Goal: Transaction & Acquisition: Obtain resource

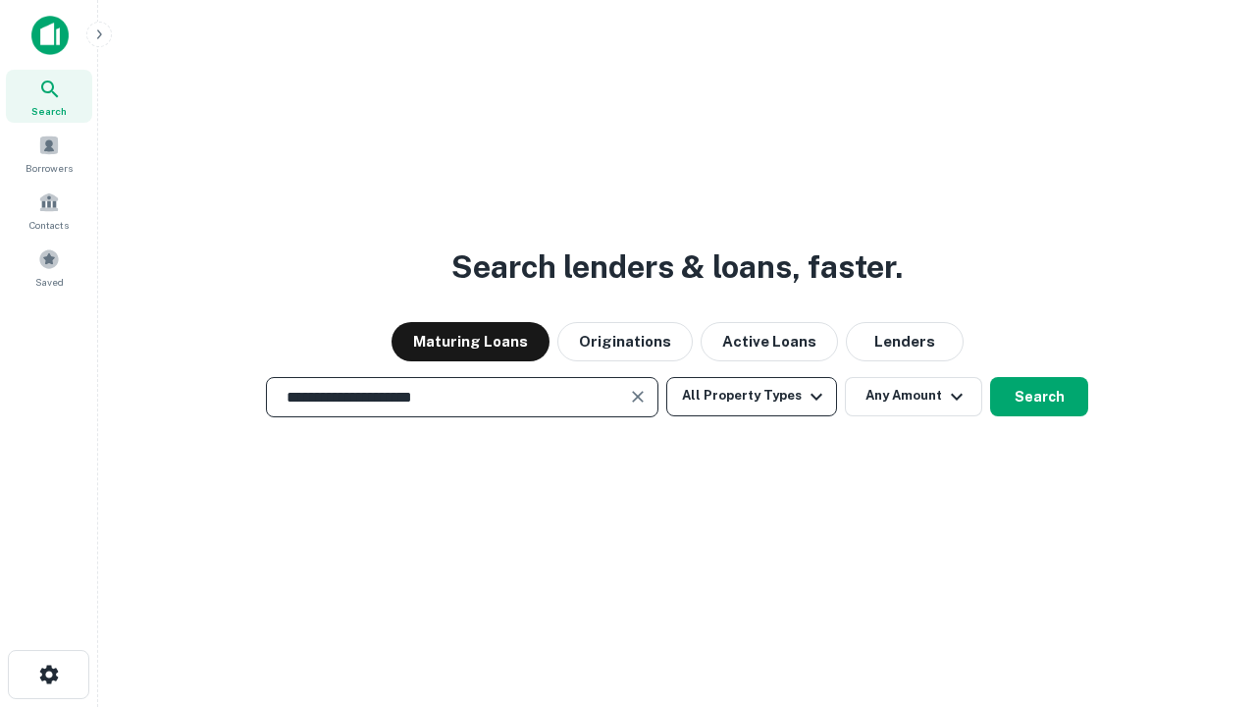
type input "**********"
click at [752, 396] on button "All Property Types" at bounding box center [751, 396] width 171 height 39
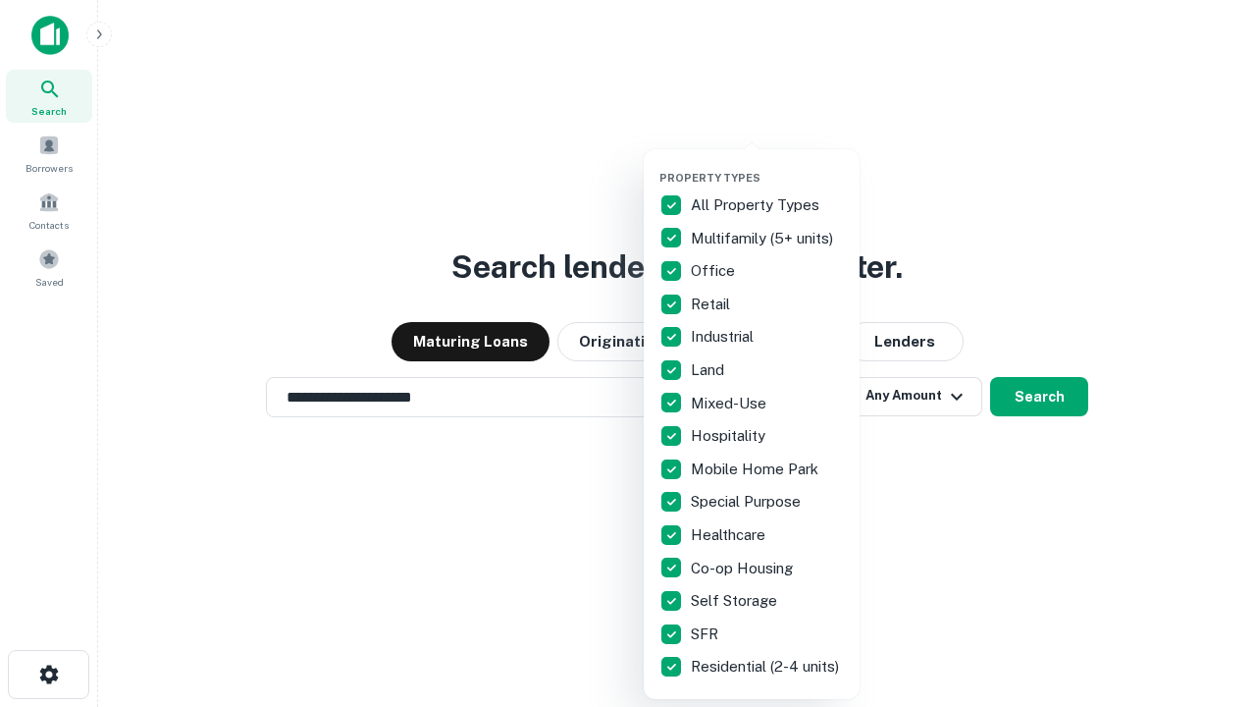
click at [768, 165] on button "button" at bounding box center [768, 165] width 216 height 1
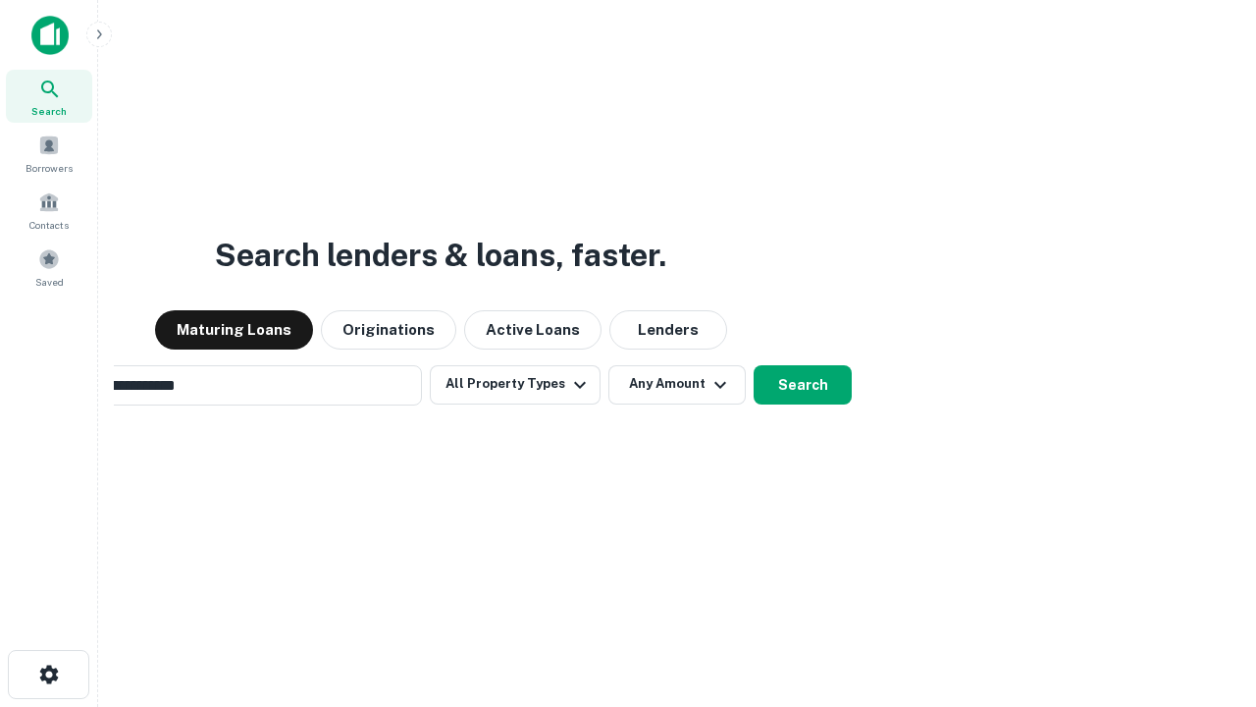
scroll to position [30, 0]
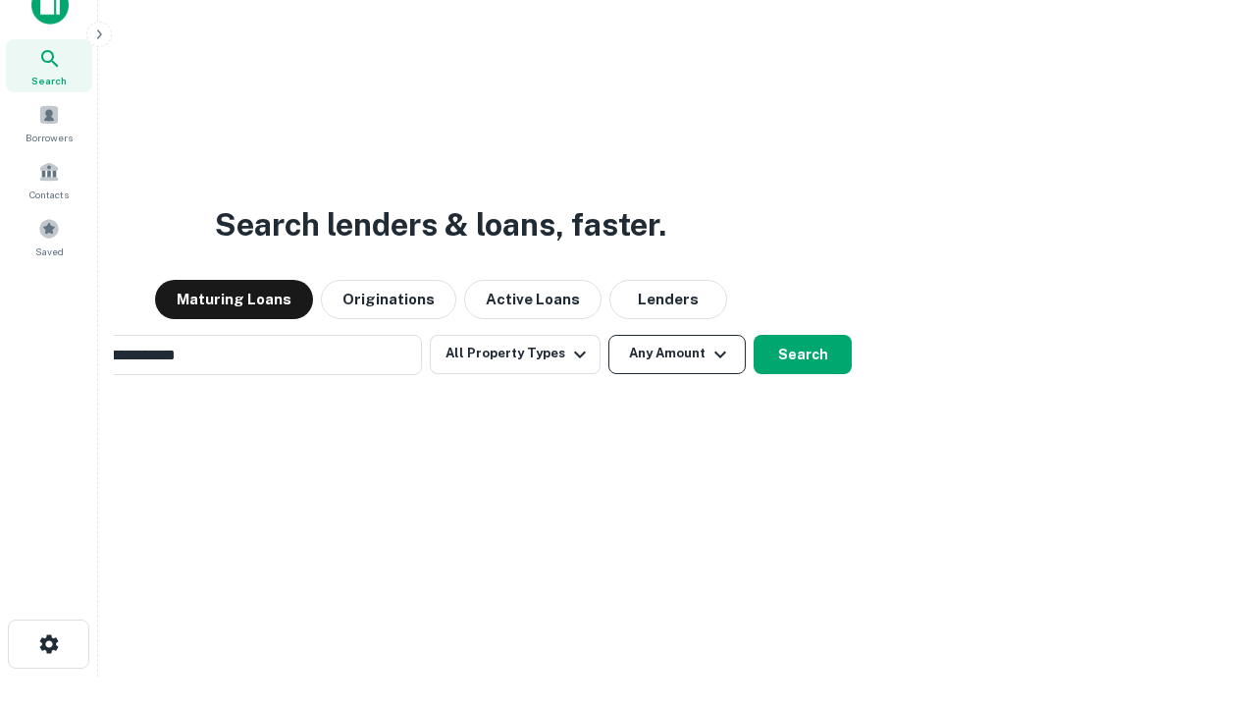
click at [609, 335] on button "Any Amount" at bounding box center [677, 354] width 137 height 39
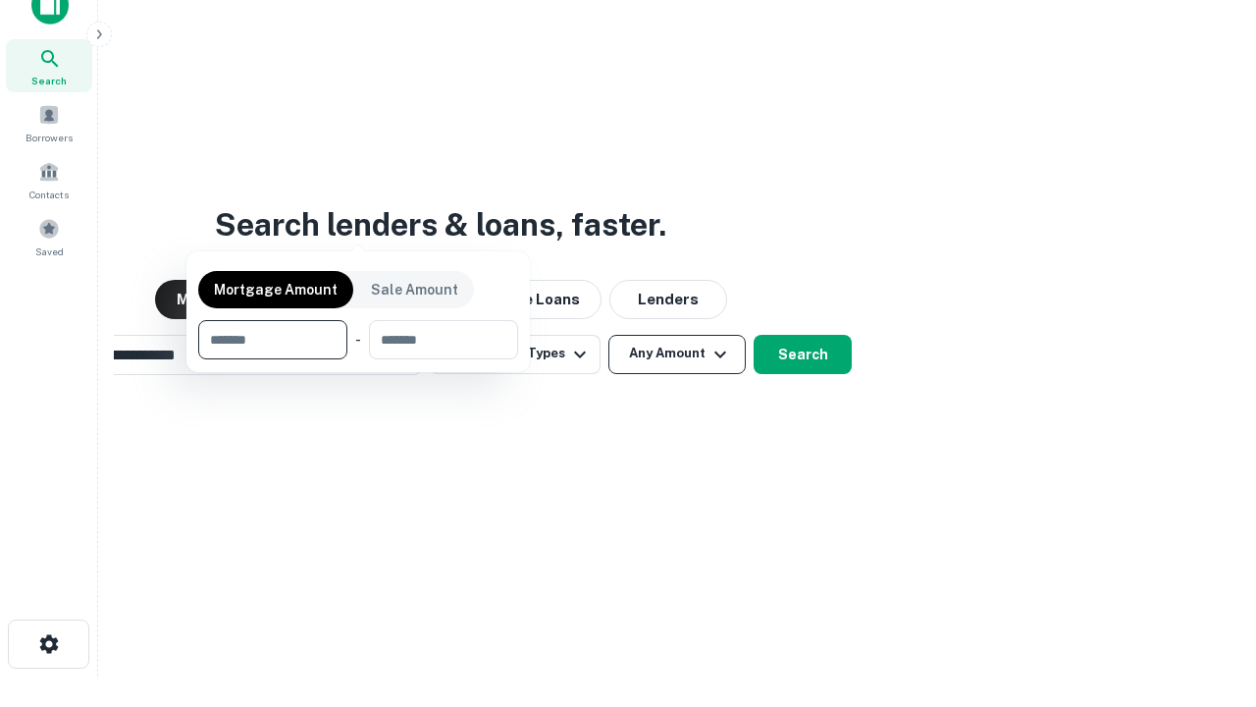
scroll to position [31, 0]
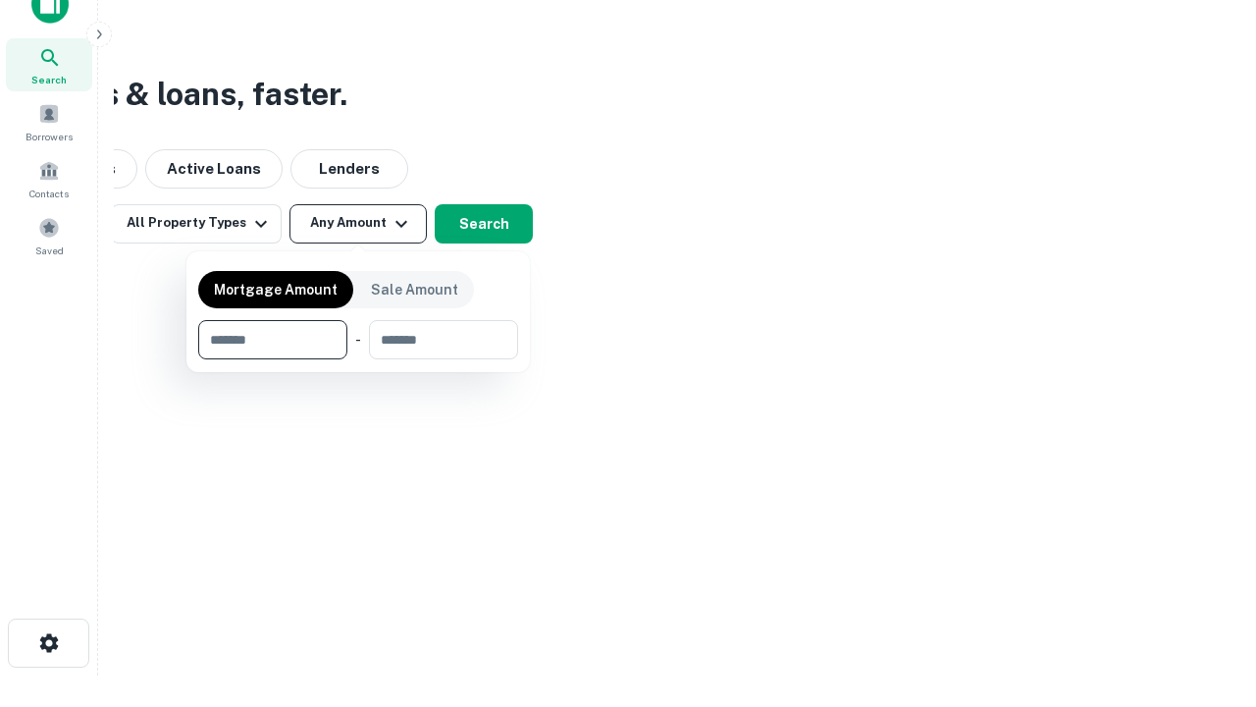
type input "*******"
click at [358, 359] on button "button" at bounding box center [358, 359] width 320 height 1
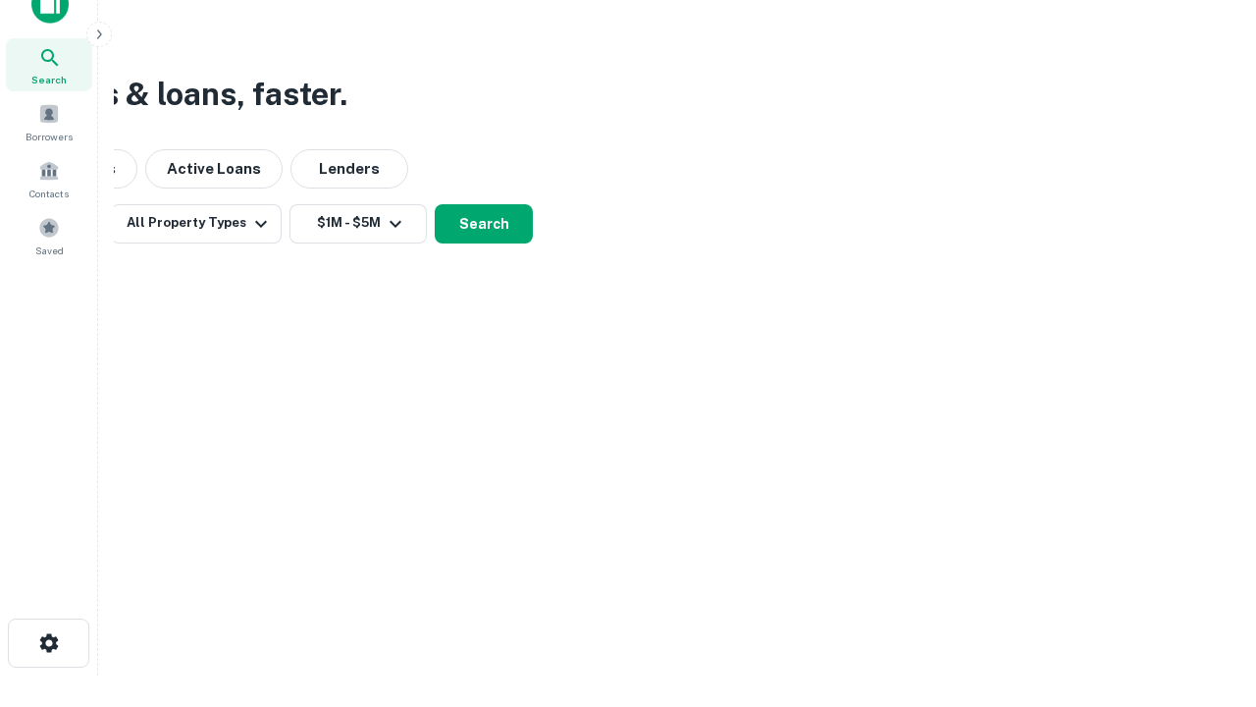
scroll to position [30, 0]
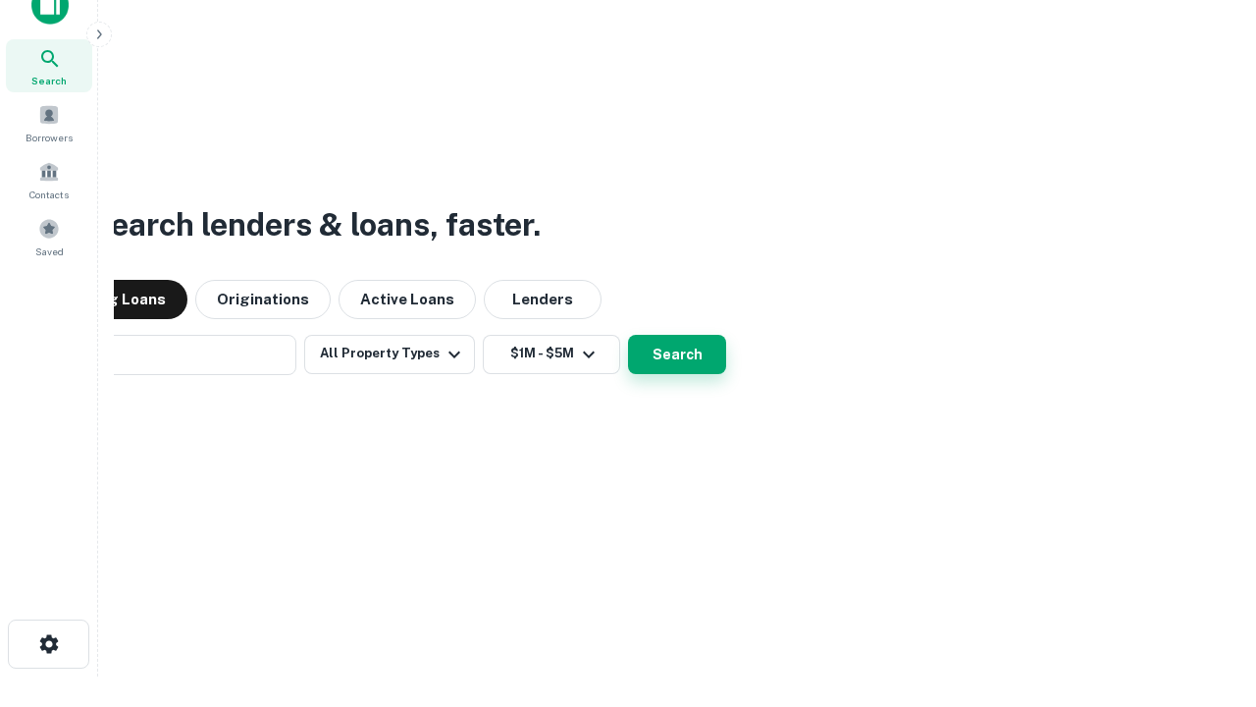
click at [628, 335] on button "Search" at bounding box center [677, 354] width 98 height 39
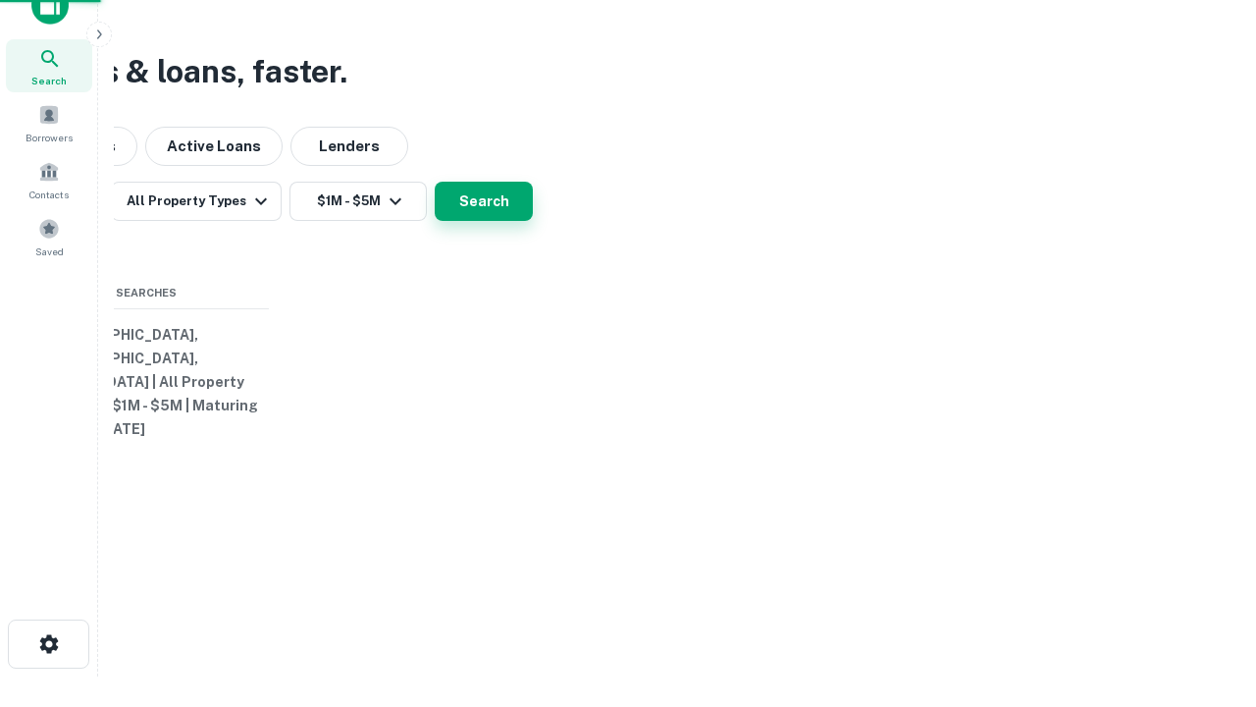
scroll to position [31, 0]
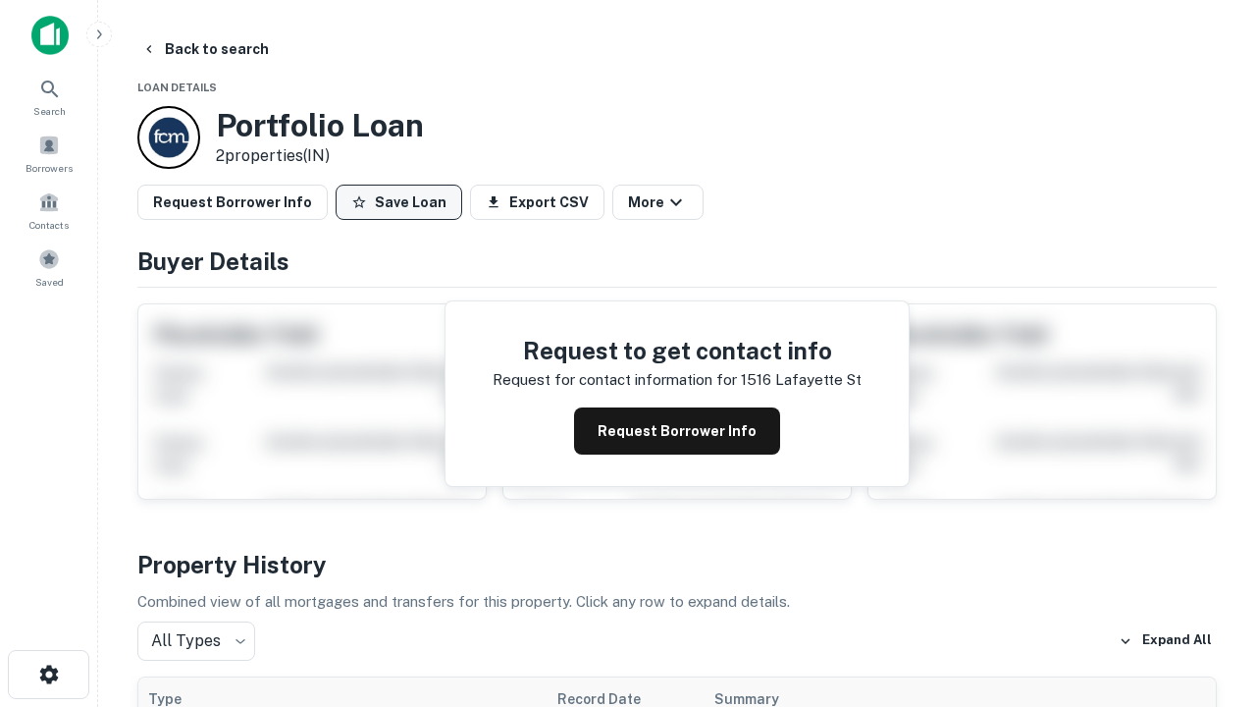
click at [399, 202] on button "Save Loan" at bounding box center [399, 202] width 127 height 35
click at [403, 202] on button "Loan Saved" at bounding box center [403, 202] width 135 height 35
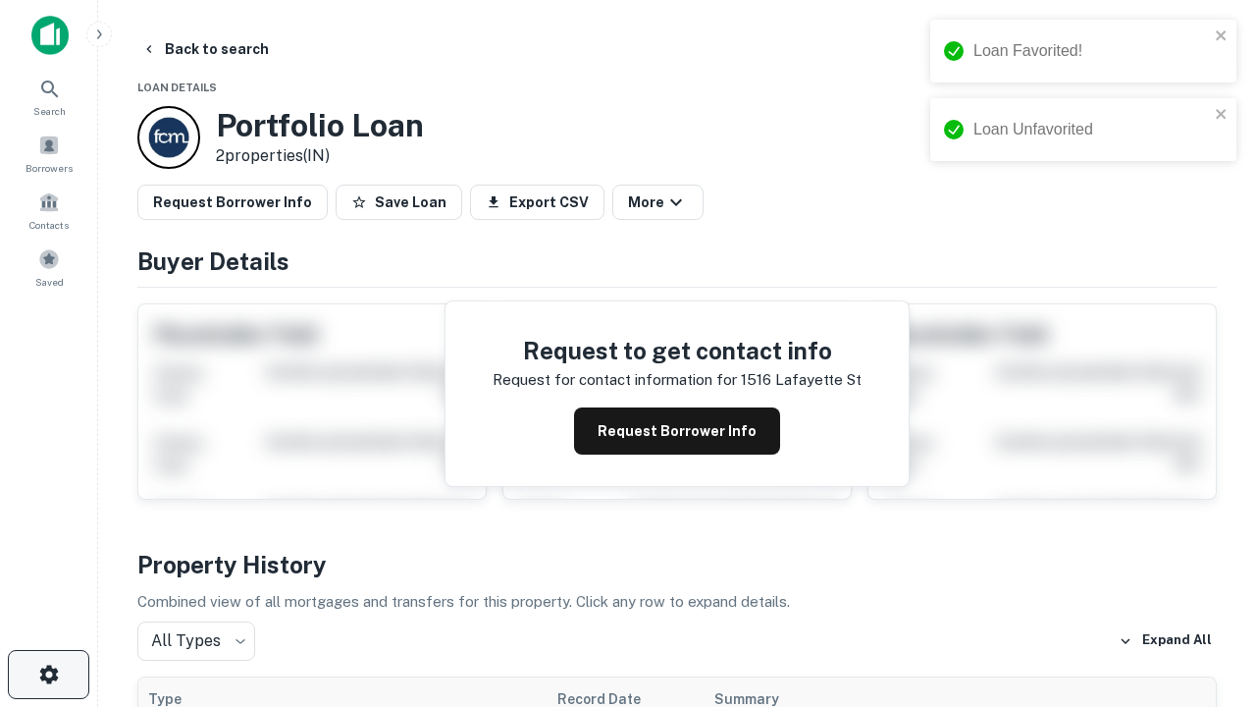
click at [48, 674] on icon "button" at bounding box center [49, 675] width 24 height 24
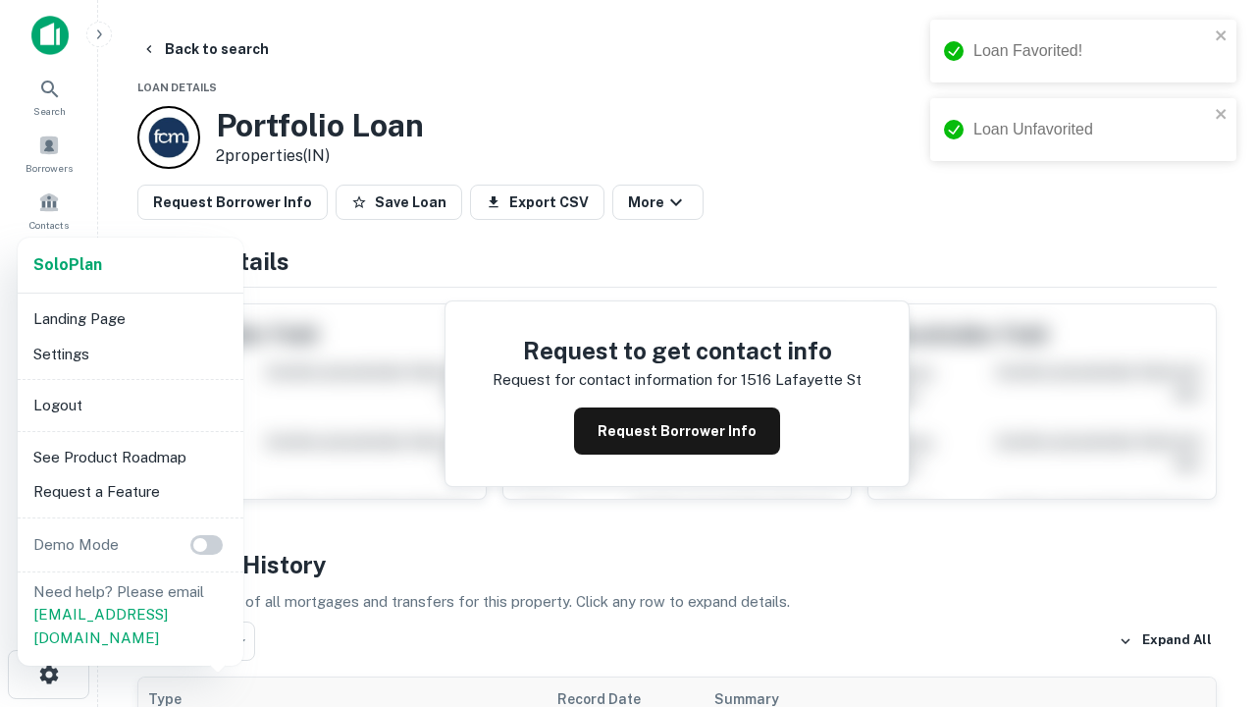
click at [130, 404] on li "Logout" at bounding box center [131, 405] width 210 height 35
